Goal: Task Accomplishment & Management: Manage account settings

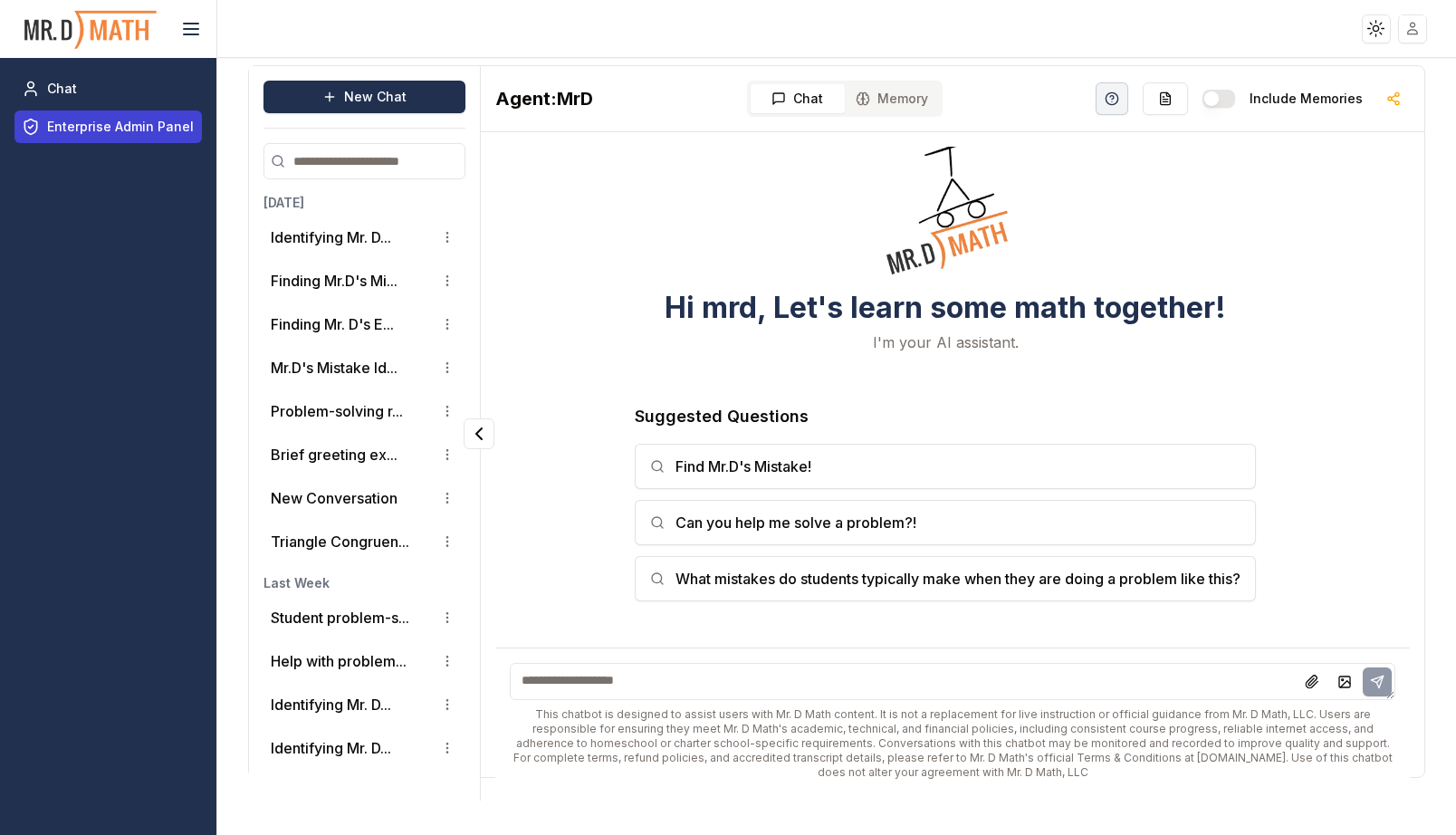
click at [81, 123] on span "Enterprise Admin Panel" at bounding box center [120, 127] width 147 height 18
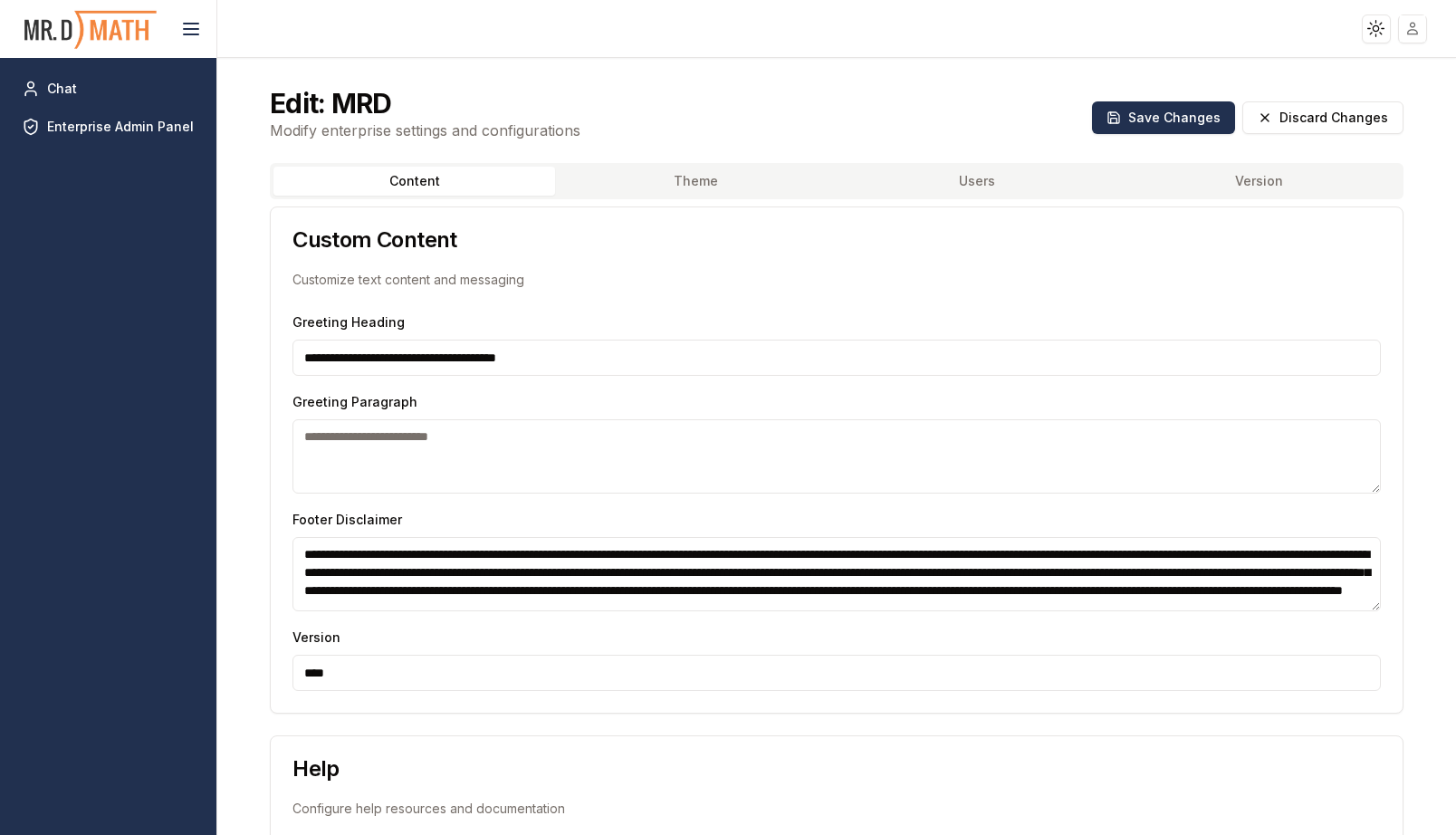
click at [991, 181] on button "Users" at bounding box center [978, 181] width 282 height 29
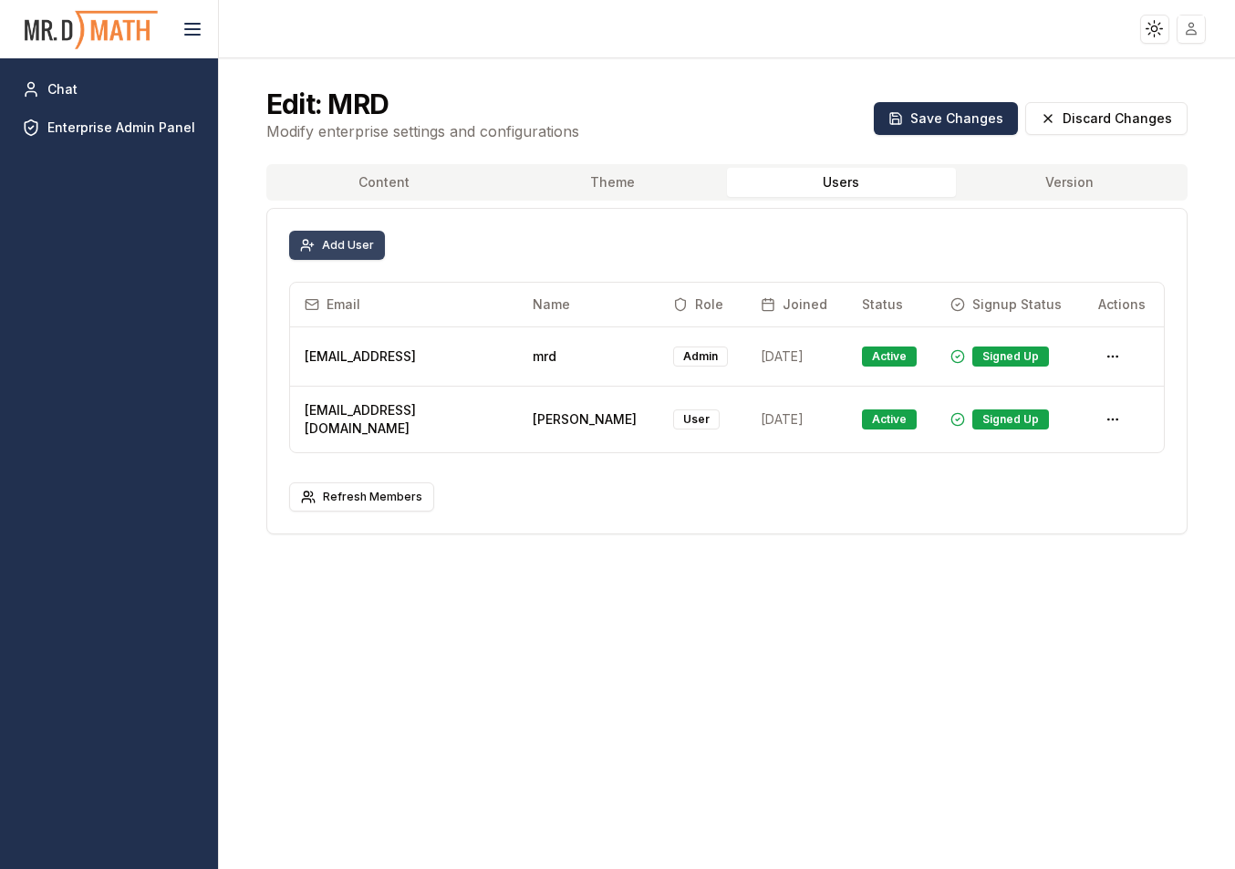
click at [317, 242] on button "Add User" at bounding box center [337, 245] width 96 height 29
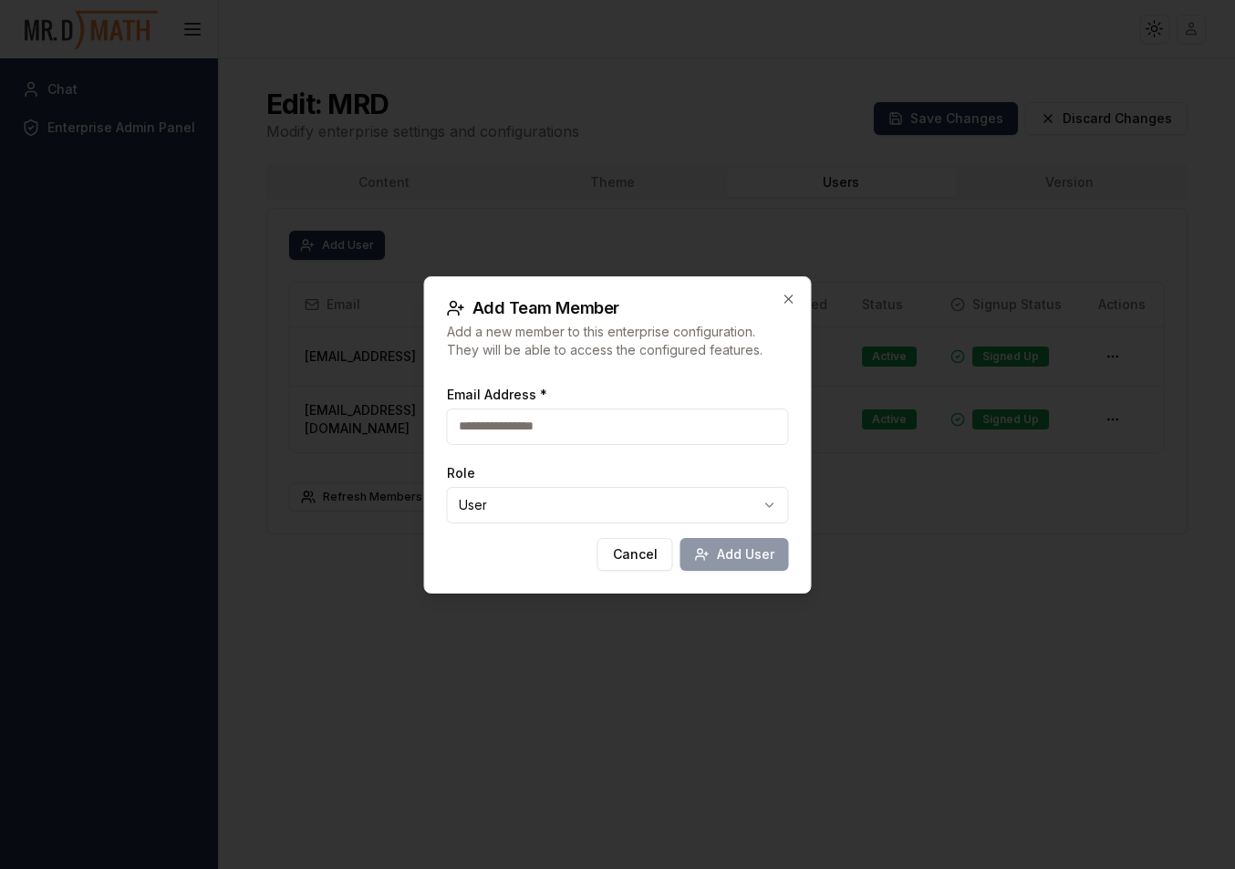
click at [594, 432] on input "Email Address *" at bounding box center [618, 427] width 342 height 36
type input "**********"
click at [729, 563] on button "Add User" at bounding box center [734, 554] width 109 height 33
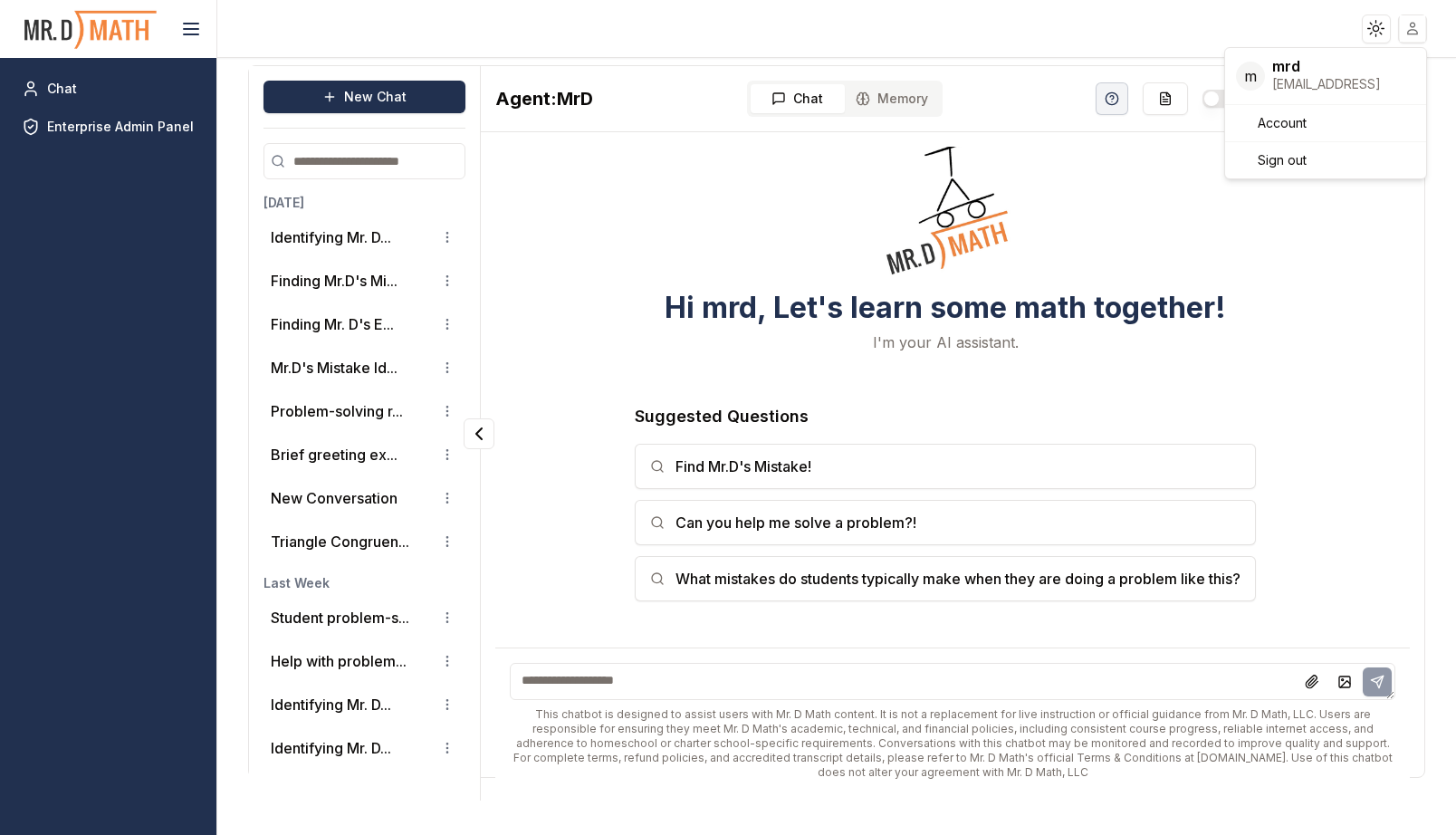
click at [1404, 29] on html "Toggle theme Toggle user menu Chat Enterprise Admin Panel New Chat Today Identi…" at bounding box center [728, 417] width 1456 height 835
click at [1334, 165] on div "Sign out" at bounding box center [1325, 160] width 194 height 29
